Goal: Task Accomplishment & Management: Use online tool/utility

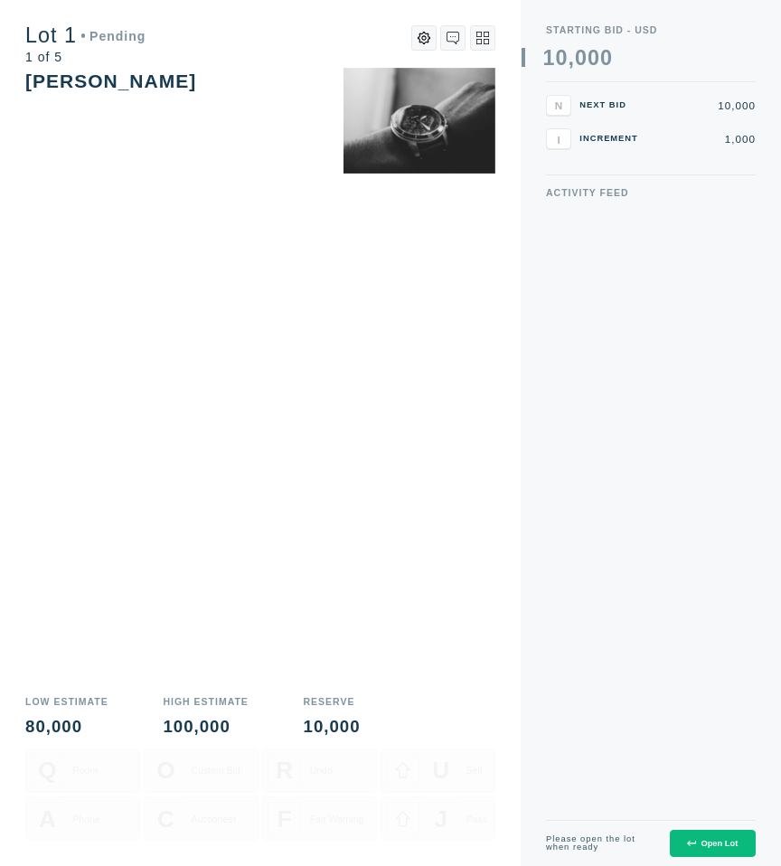
click at [713, 846] on div "Open Lot" at bounding box center [712, 843] width 51 height 9
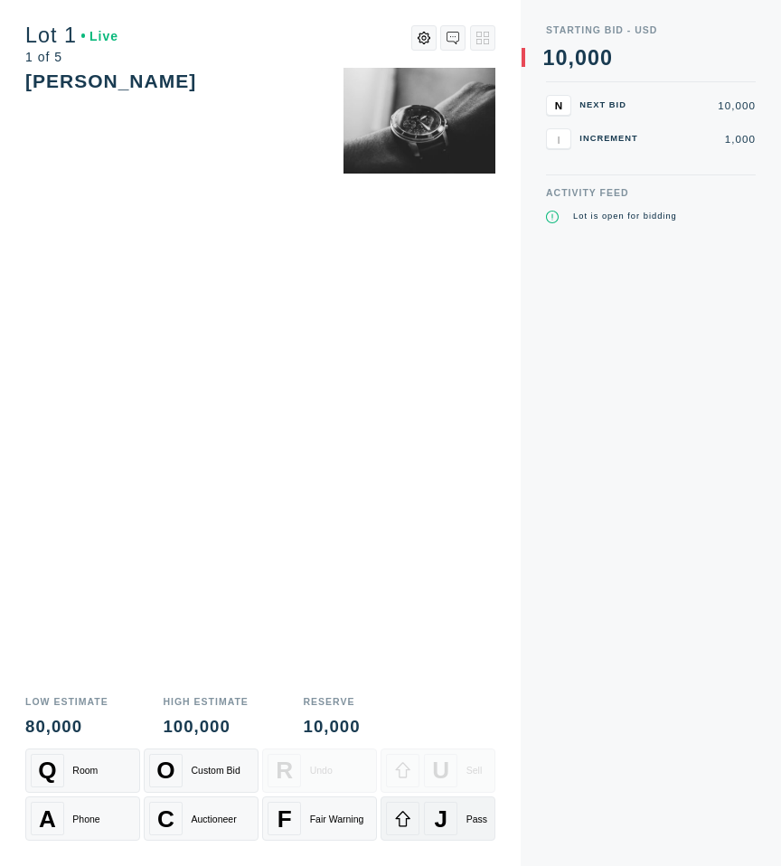
click at [458, 823] on div "J Pass" at bounding box center [438, 818] width 104 height 33
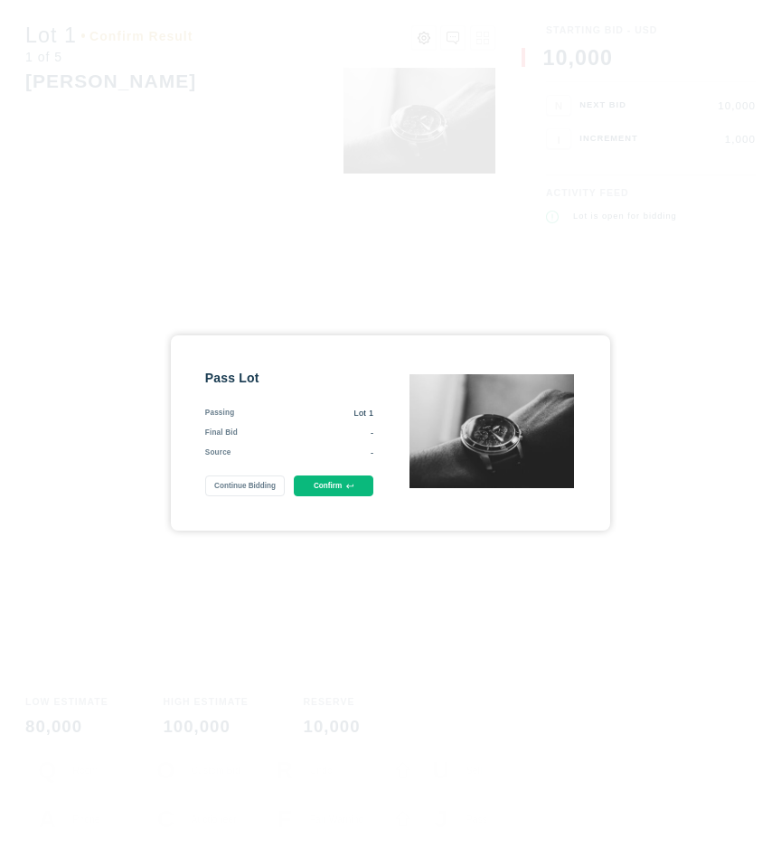
click at [318, 491] on button "Confirm" at bounding box center [334, 485] width 80 height 21
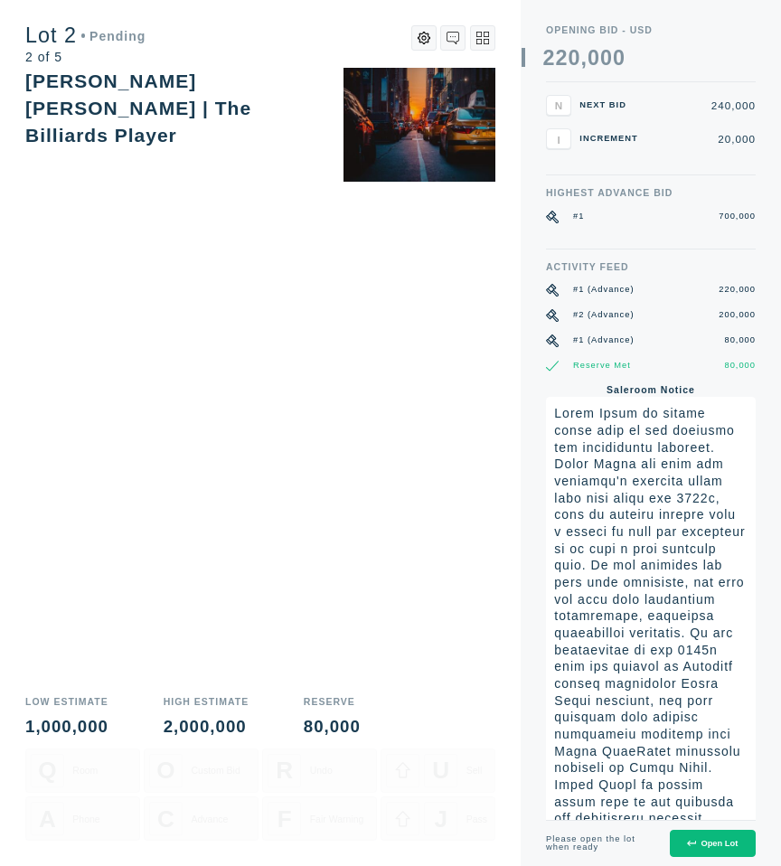
click at [710, 842] on div "Open Lot" at bounding box center [712, 843] width 51 height 9
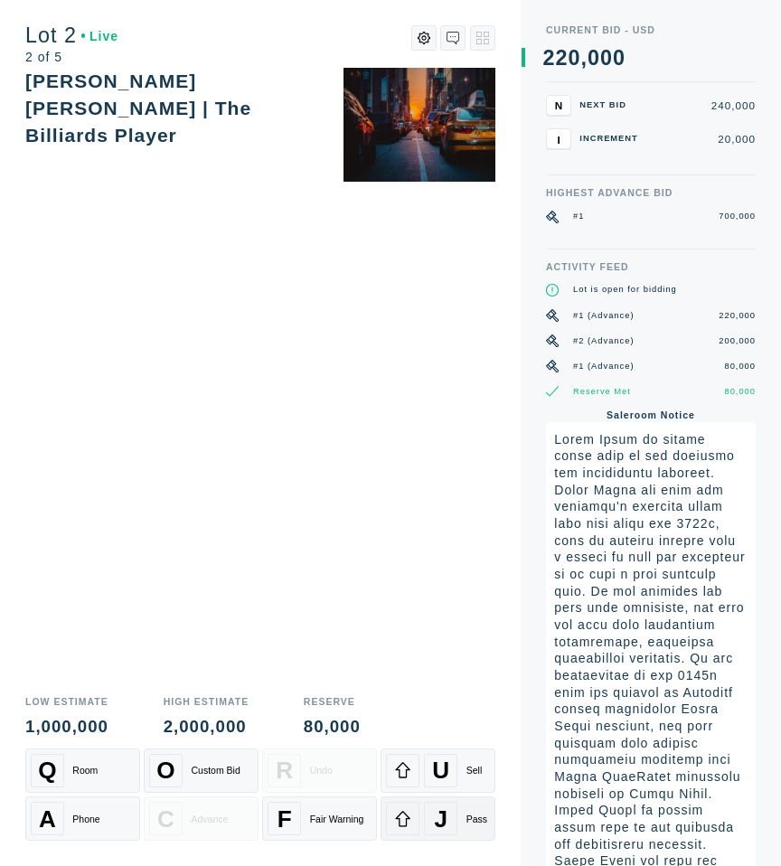
click at [445, 823] on span "J" at bounding box center [442, 818] width 14 height 28
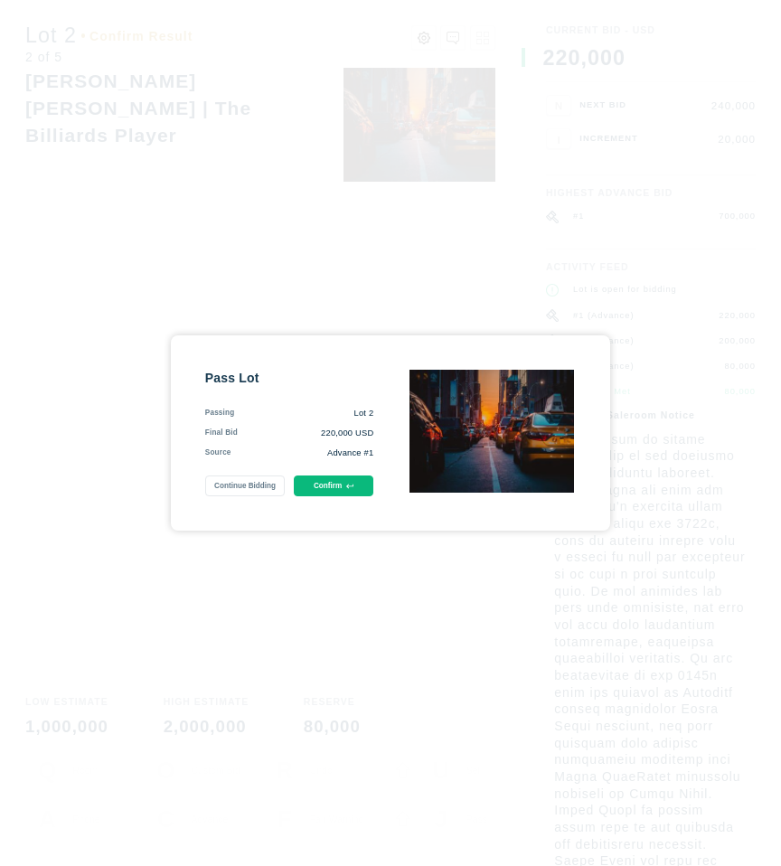
click at [343, 491] on button "Confirm" at bounding box center [334, 485] width 80 height 21
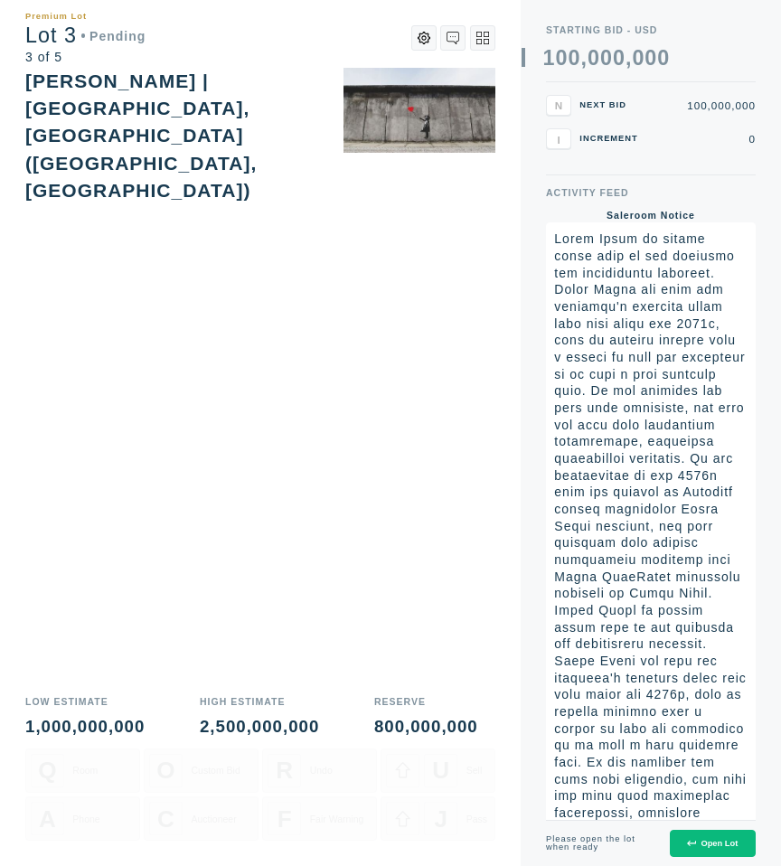
click at [713, 843] on div "Open Lot" at bounding box center [712, 843] width 51 height 9
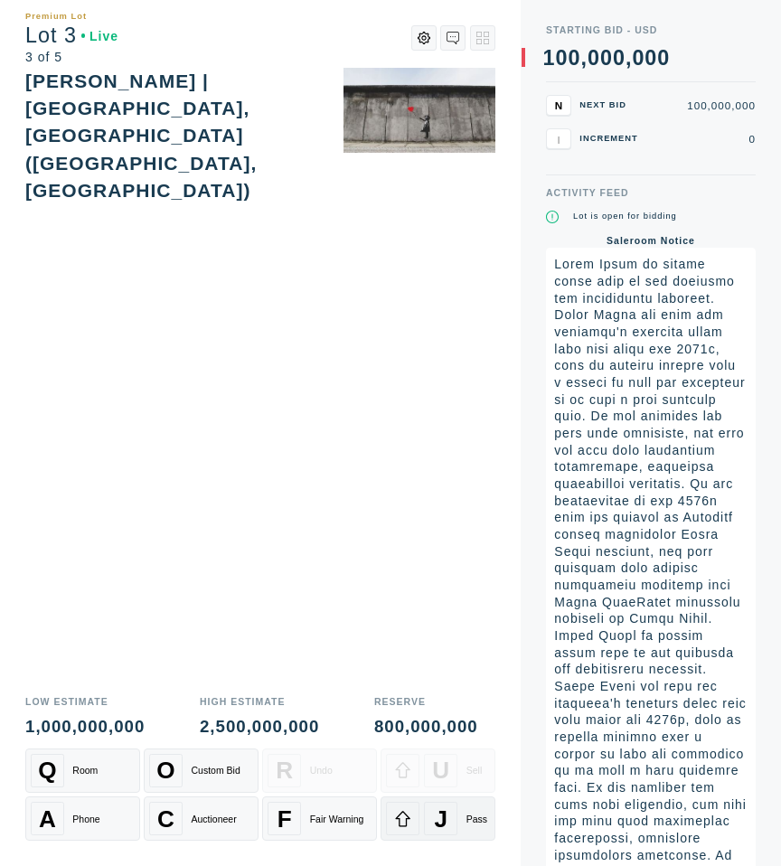
click at [447, 816] on div "J" at bounding box center [440, 818] width 33 height 33
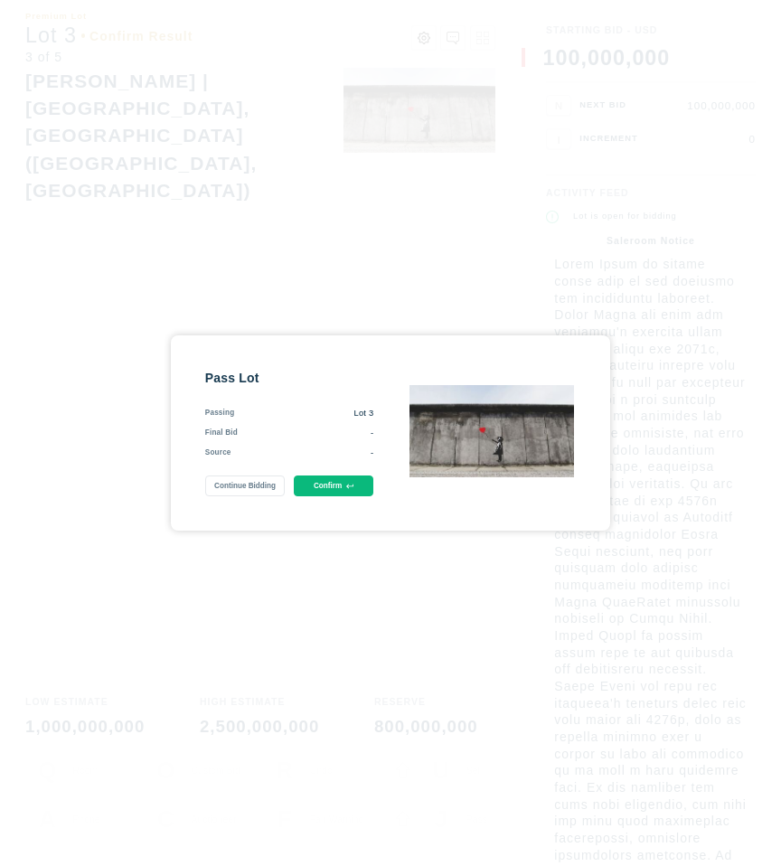
click at [349, 478] on button "Confirm" at bounding box center [334, 485] width 80 height 21
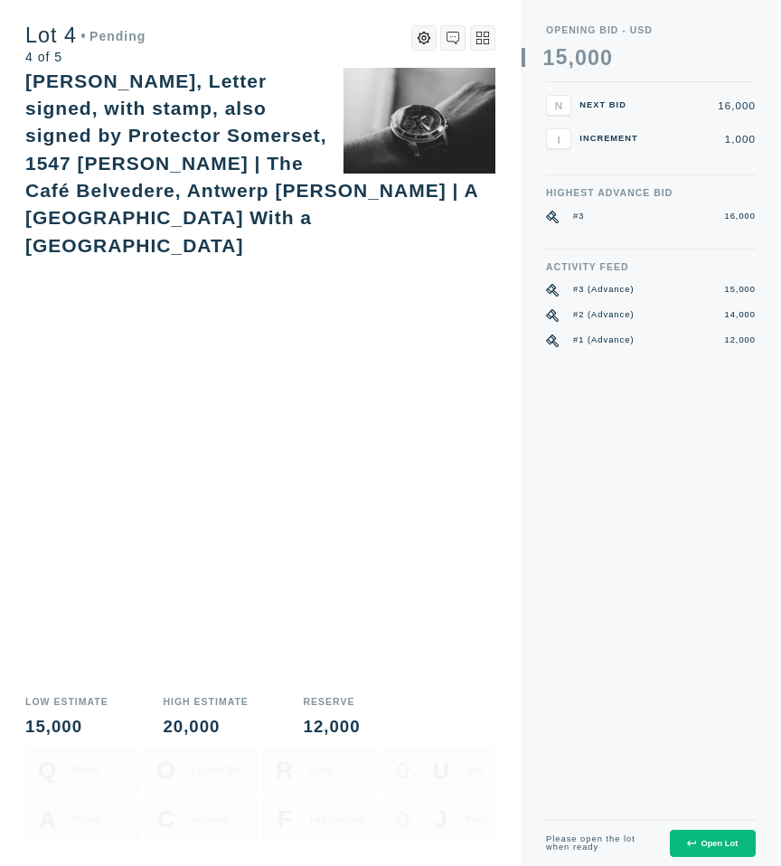
click at [714, 842] on div "Open Lot" at bounding box center [712, 843] width 51 height 9
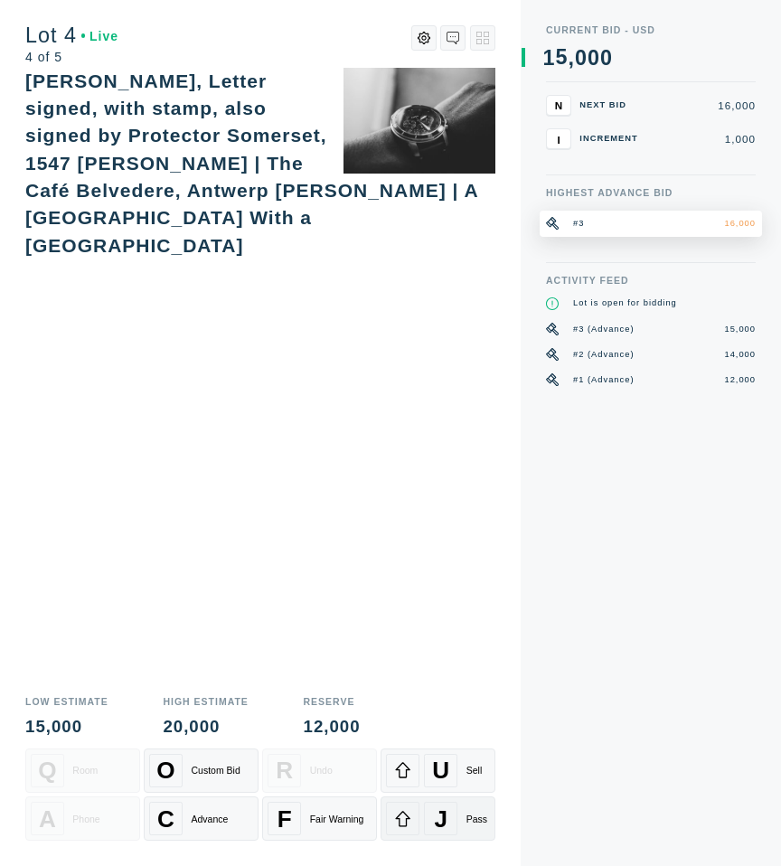
click at [447, 811] on span "J" at bounding box center [442, 818] width 14 height 28
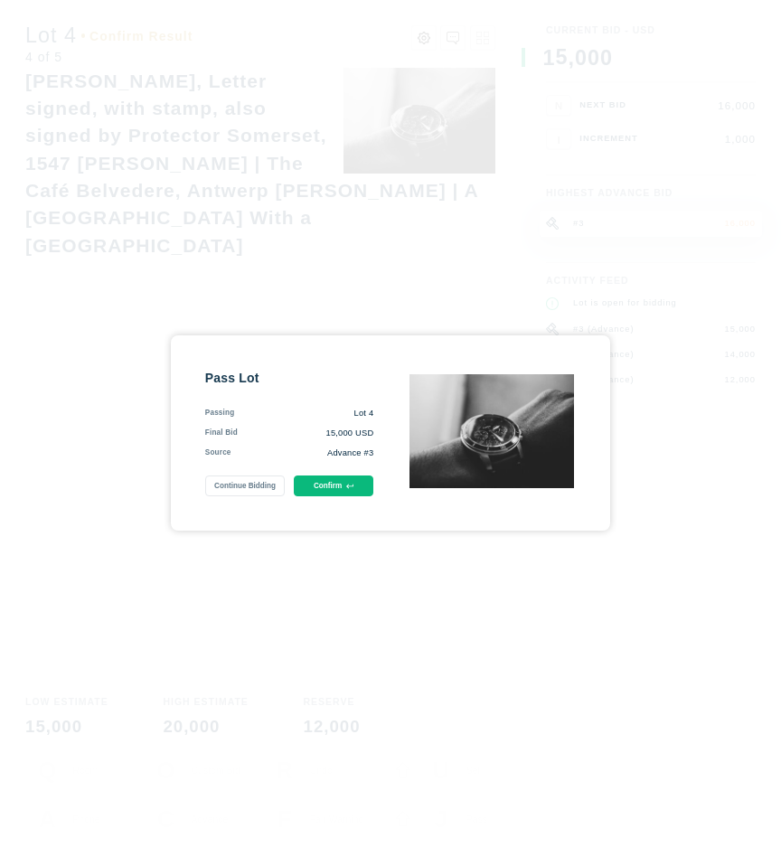
click at [339, 483] on button "Confirm" at bounding box center [334, 485] width 80 height 21
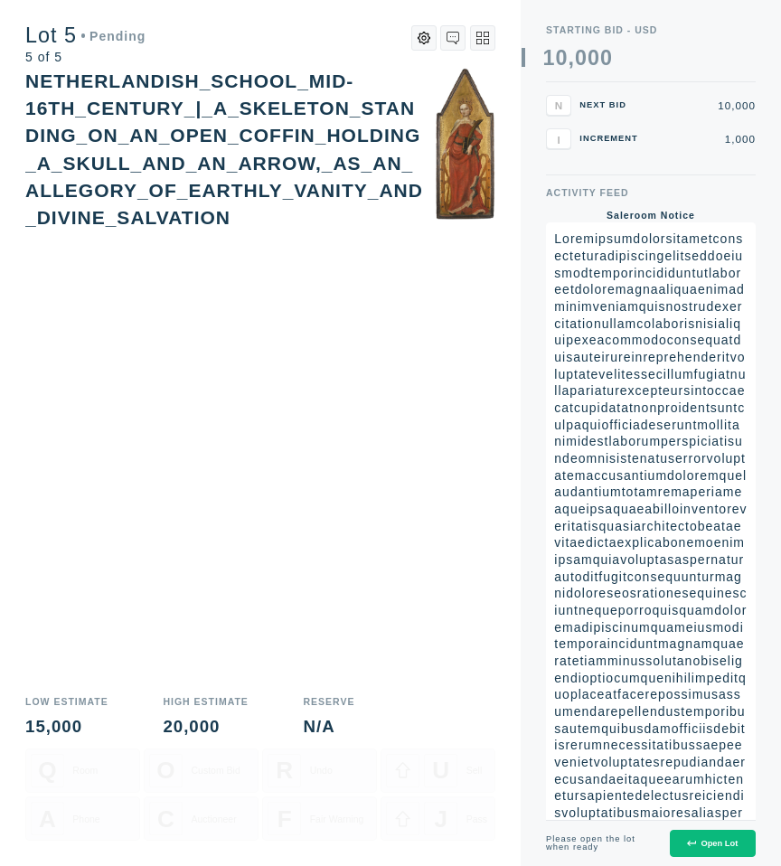
click at [699, 837] on button "Open Lot" at bounding box center [713, 844] width 86 height 28
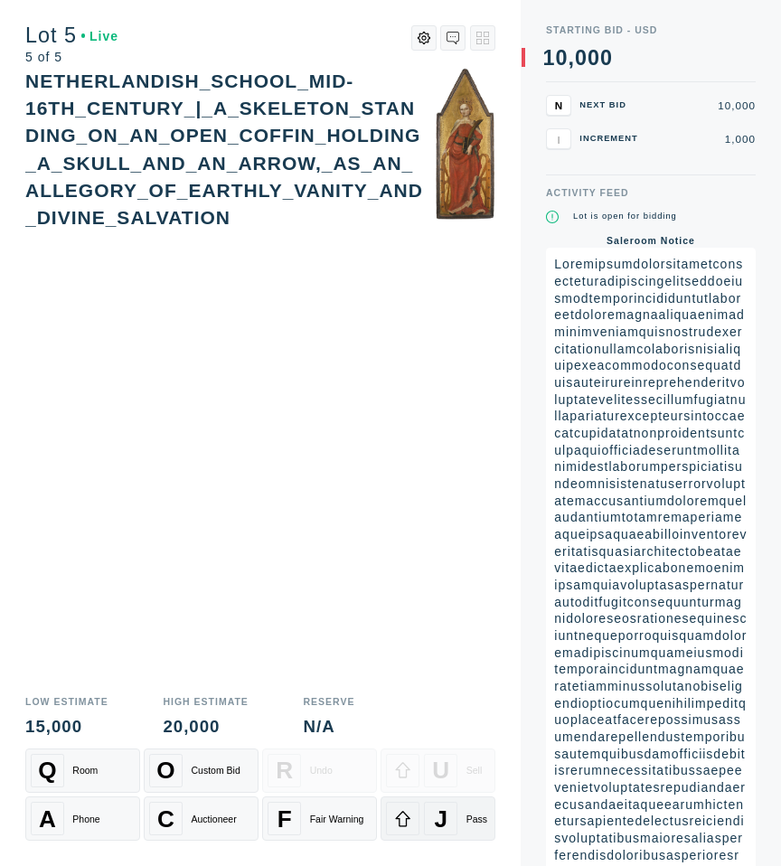
click at [432, 816] on div "J" at bounding box center [440, 818] width 33 height 33
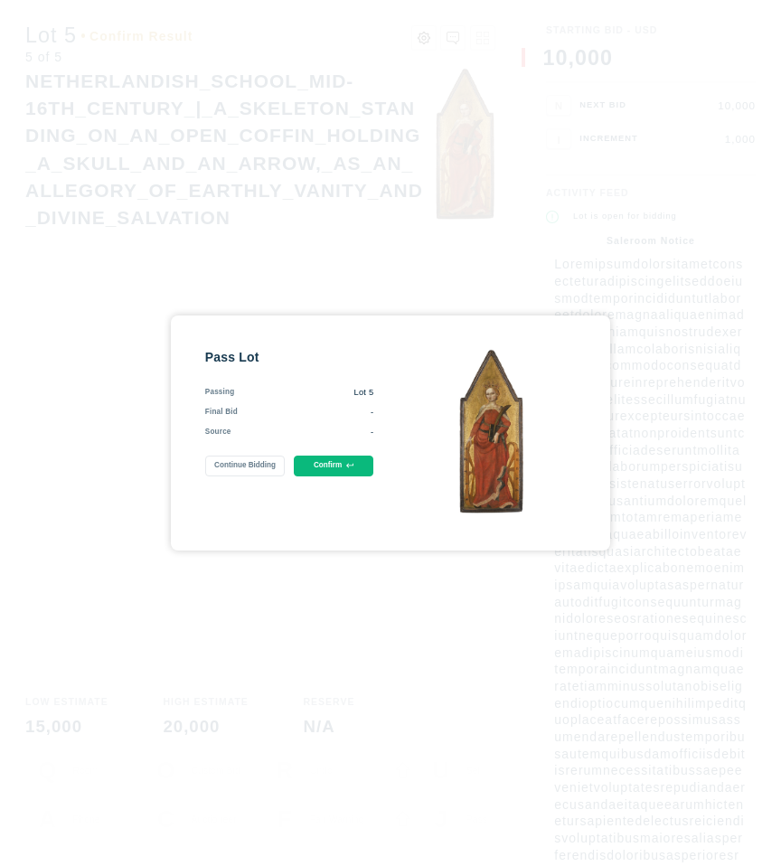
click at [337, 464] on button "Confirm" at bounding box center [334, 466] width 80 height 21
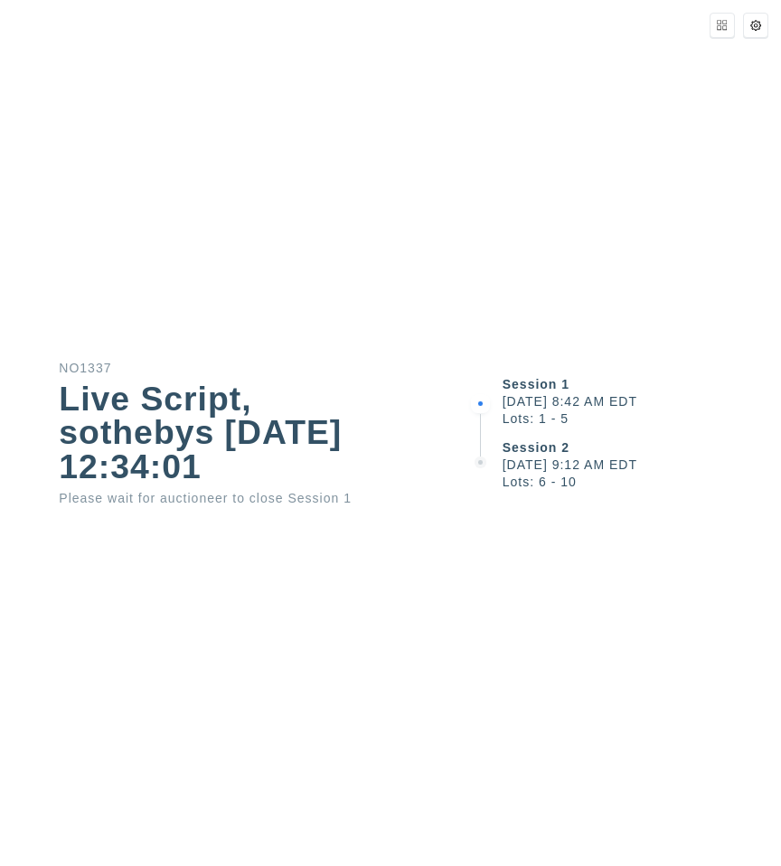
click at [596, 388] on div "Session 1" at bounding box center [642, 384] width 278 height 13
copy div "Live Script, sothebys [DATE] 12:34:01"
drag, startPoint x: 58, startPoint y: 396, endPoint x: 198, endPoint y: 470, distance: 158.5
click at [198, 470] on div "NO1337 Live Script, sothebys [DATE] 12:34:01 Please wait for auctioneer to clos…" at bounding box center [234, 434] width 468 height 144
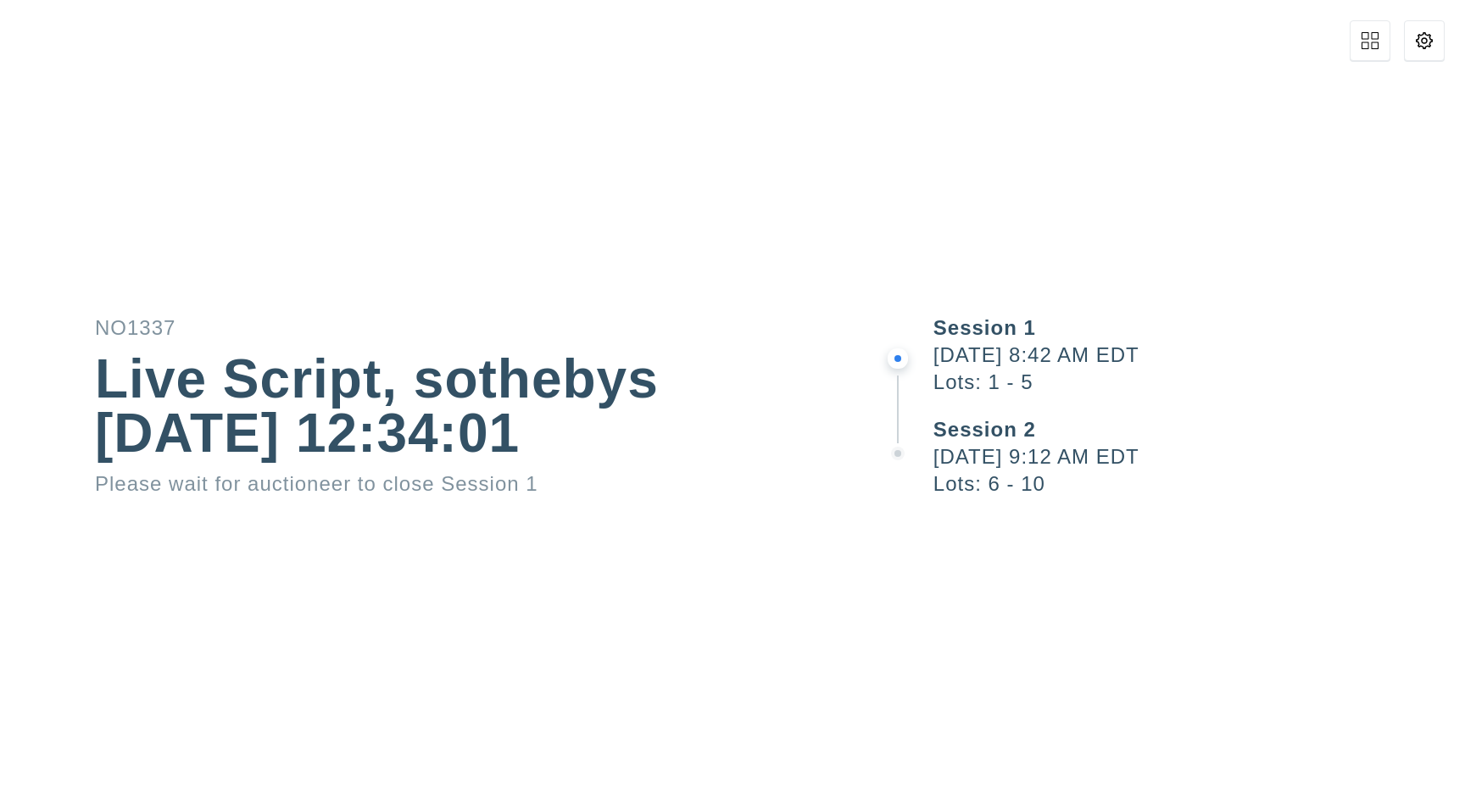
click at [647, 179] on div "NO1337 Live Script, sothebys [DATE] 12:34:01 Please wait for auctioneer to clos…" at bounding box center [732, 406] width 1465 height 812
